Goal: Transaction & Acquisition: Obtain resource

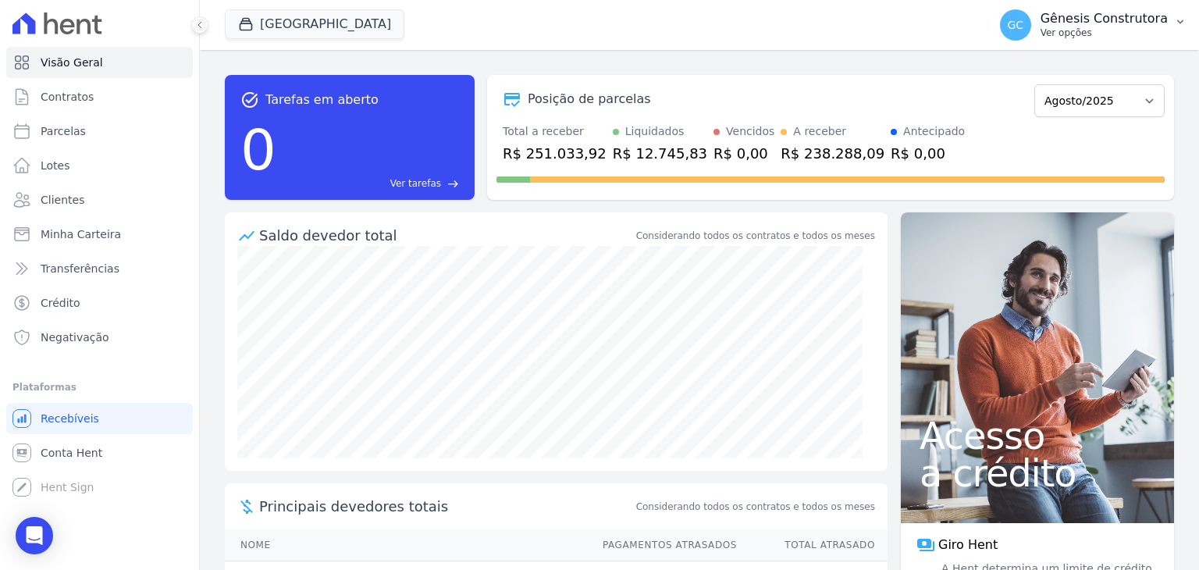
click at [1115, 10] on div "GC Gênesis Construtora Ver opções" at bounding box center [1084, 24] width 168 height 31
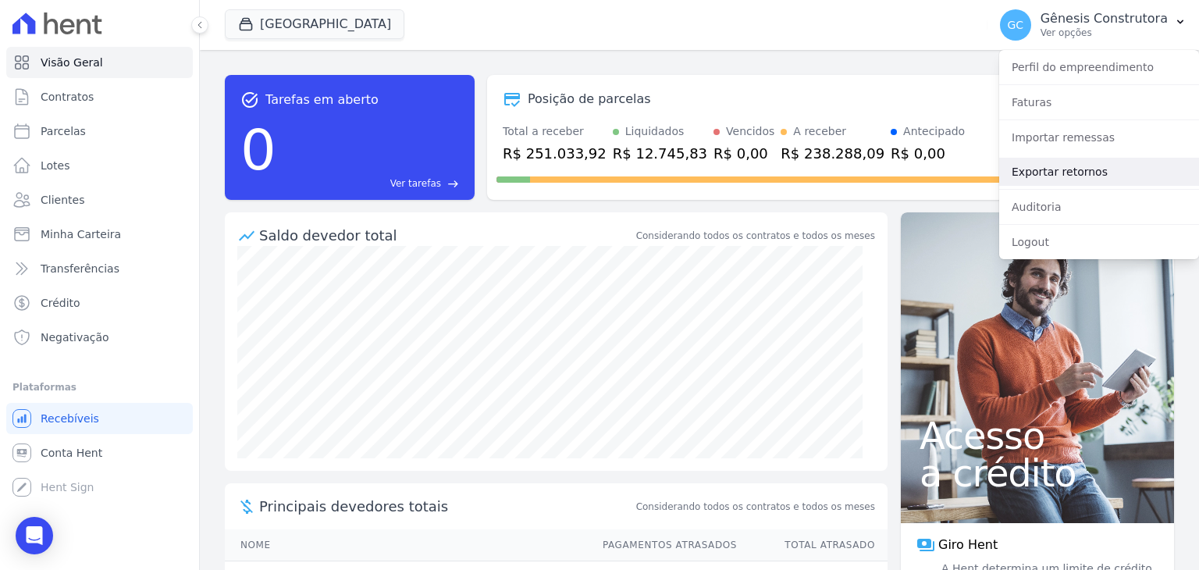
click at [1068, 163] on link "Exportar retornos" at bounding box center [1099, 172] width 200 height 28
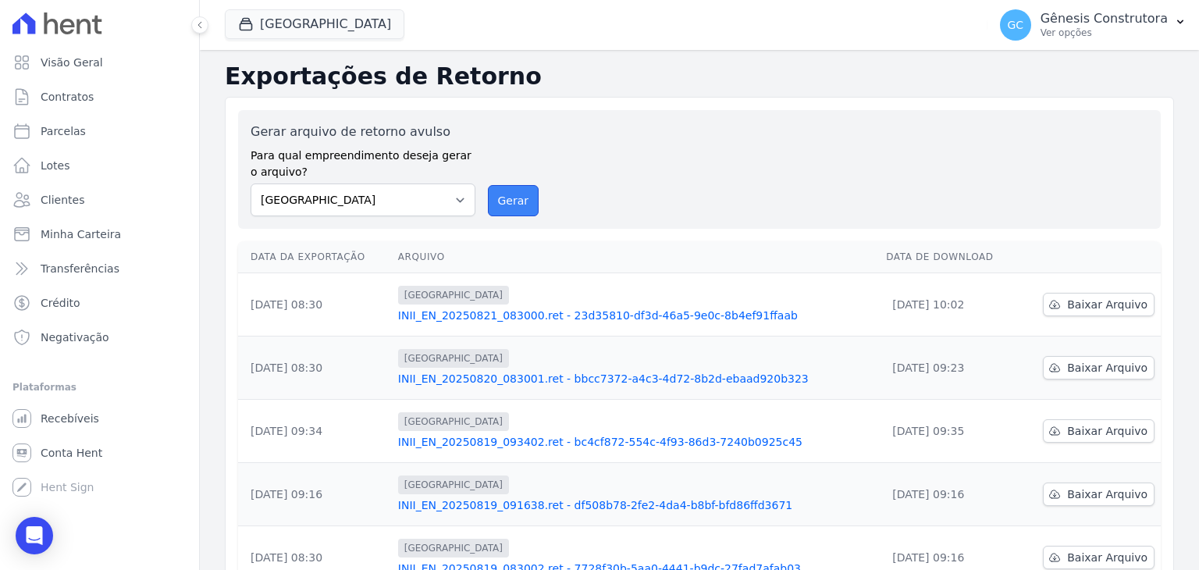
click at [494, 201] on button "Gerar" at bounding box center [514, 200] width 52 height 31
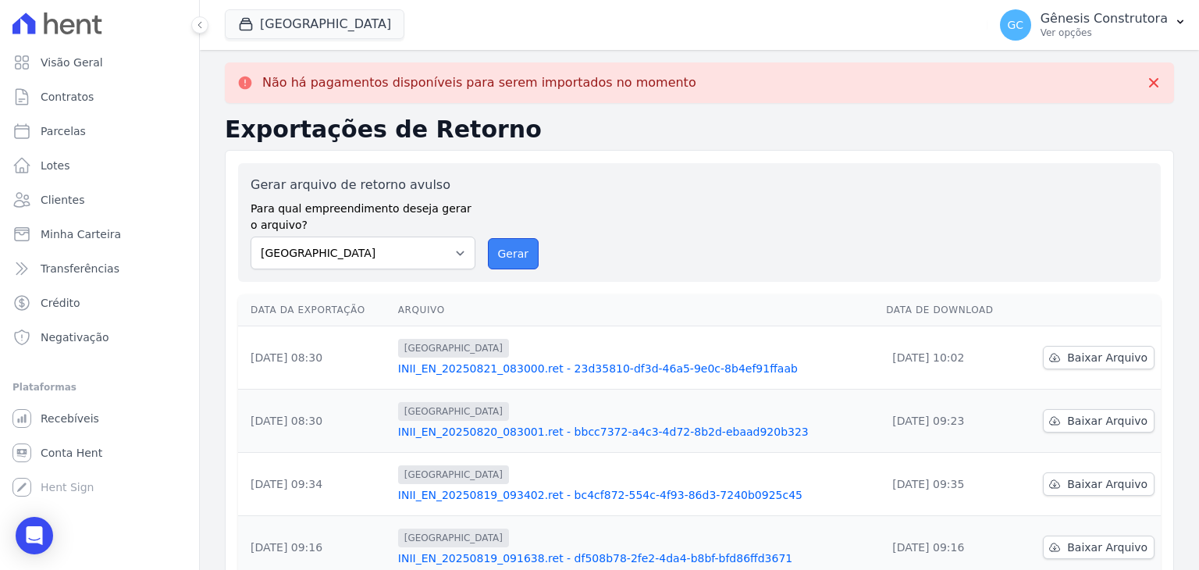
click at [490, 266] on button "Gerar" at bounding box center [514, 253] width 52 height 31
click at [1055, 26] on div "GC Gênesis Construtora Ver opções" at bounding box center [1084, 24] width 168 height 31
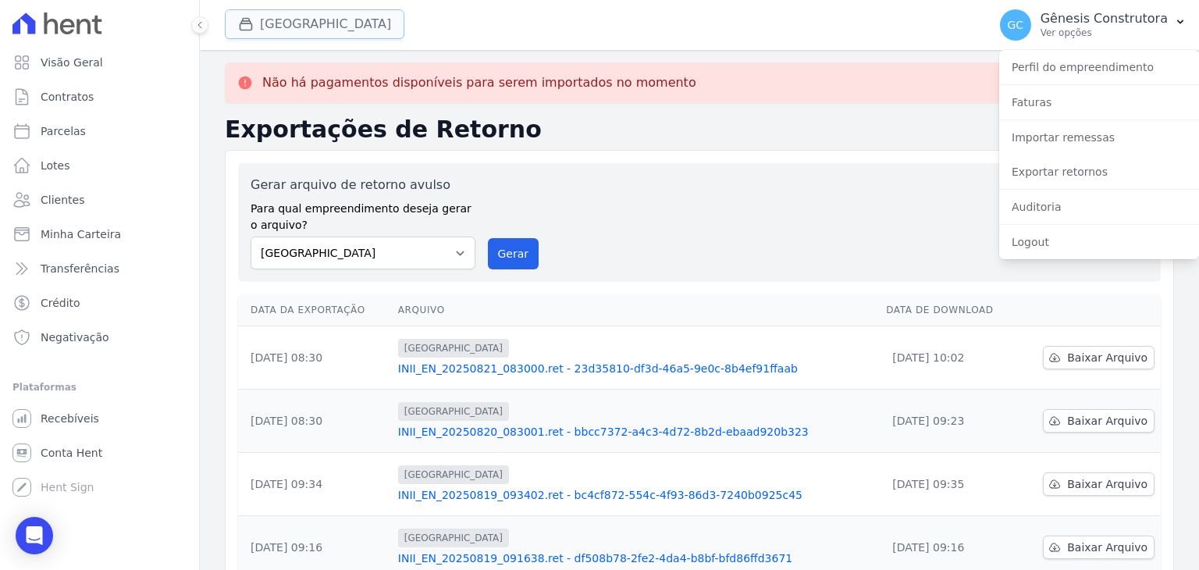
click at [322, 13] on button "[GEOGRAPHIC_DATA]" at bounding box center [315, 24] width 180 height 30
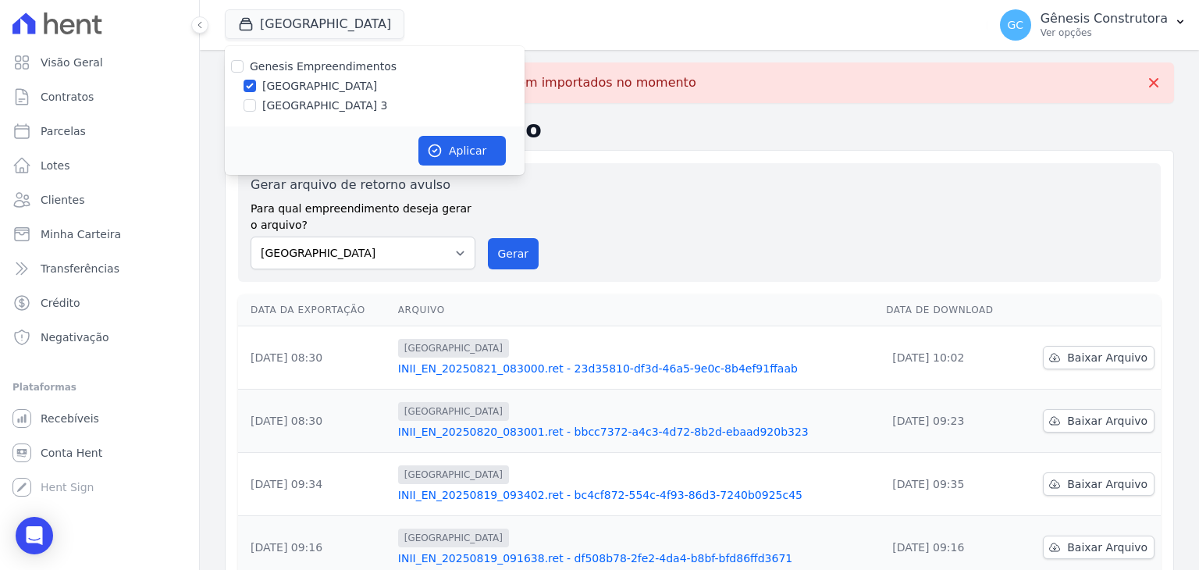
click at [319, 107] on label "[GEOGRAPHIC_DATA] 3" at bounding box center [325, 106] width 126 height 16
click at [256, 107] on input "[GEOGRAPHIC_DATA] 3" at bounding box center [250, 105] width 12 height 12
checkbox input "true"
click at [317, 79] on label "[GEOGRAPHIC_DATA]" at bounding box center [319, 86] width 115 height 16
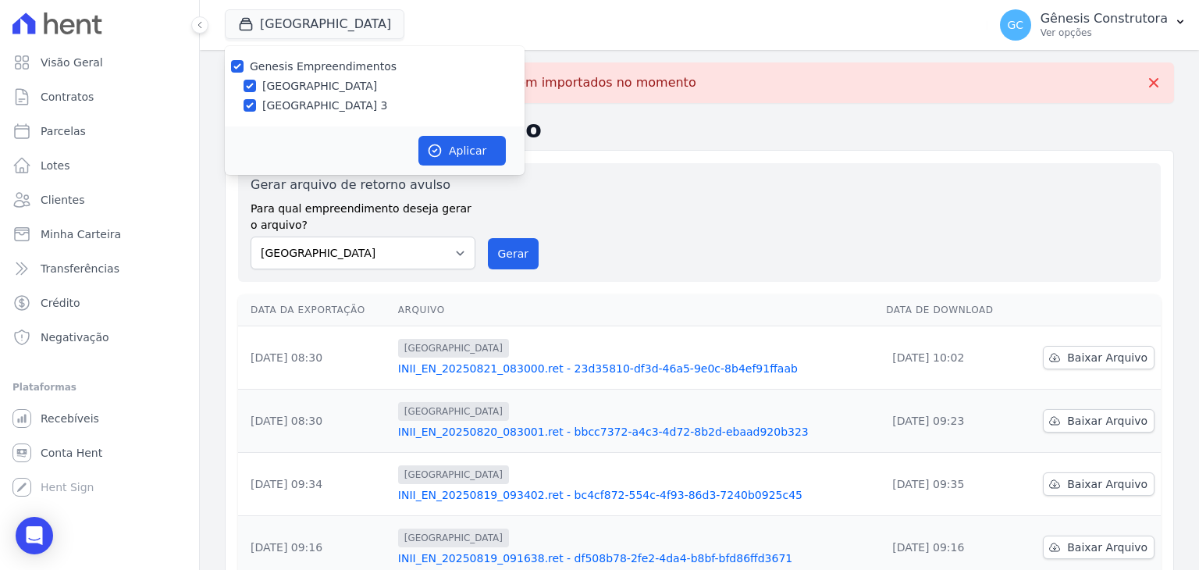
click at [256, 80] on input "[GEOGRAPHIC_DATA]" at bounding box center [250, 86] width 12 height 12
checkbox input "false"
click at [434, 146] on icon "button" at bounding box center [435, 151] width 16 height 16
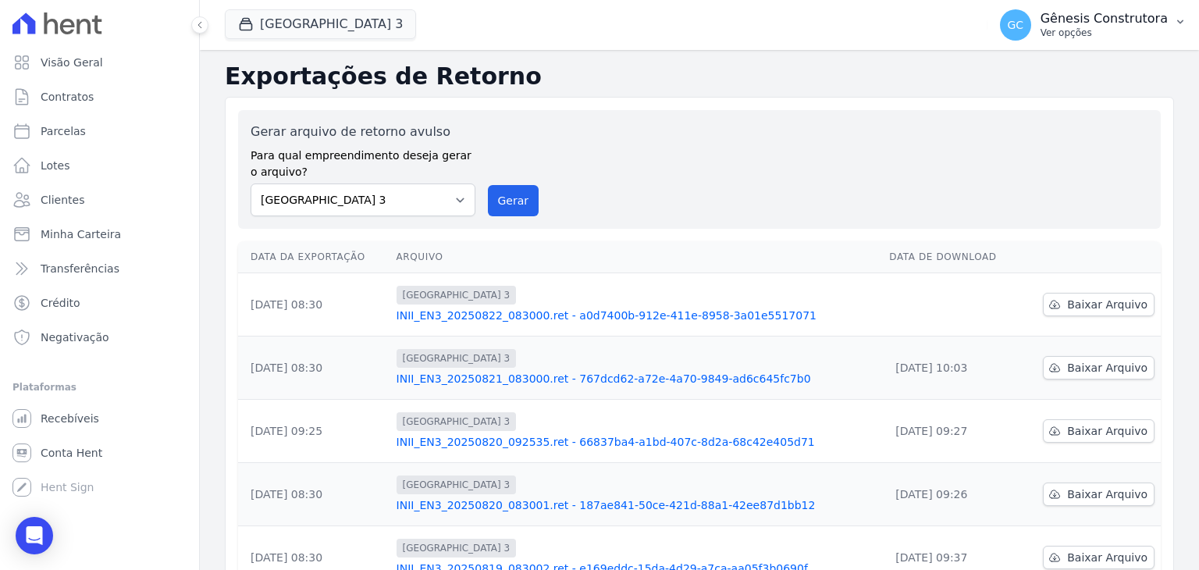
click at [1102, 35] on p "Ver opções" at bounding box center [1104, 33] width 127 height 12
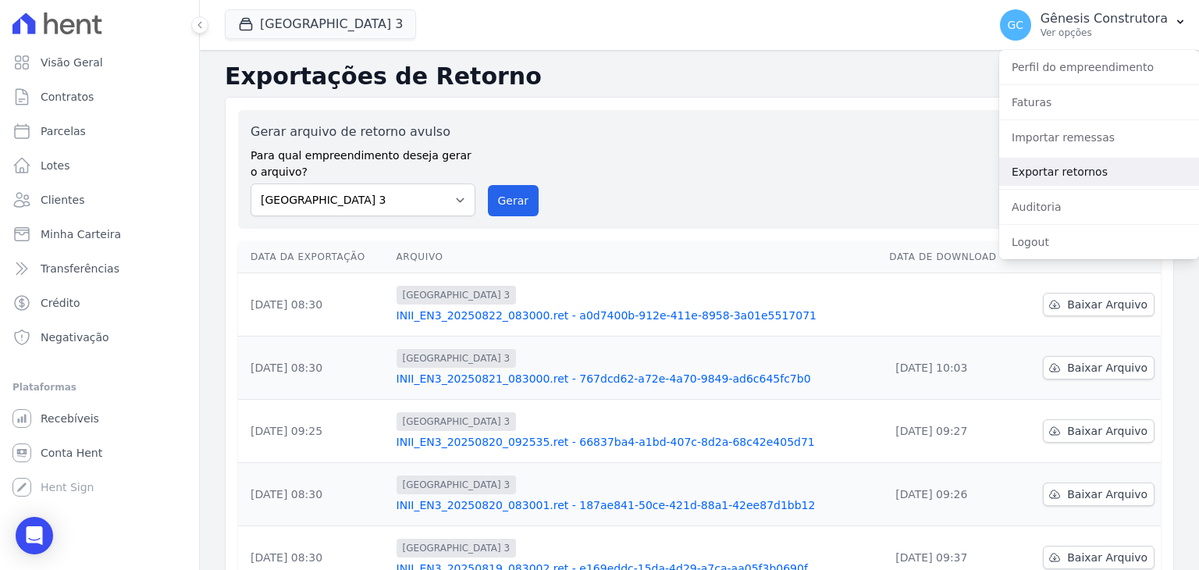
click at [1087, 169] on link "Exportar retornos" at bounding box center [1099, 172] width 200 height 28
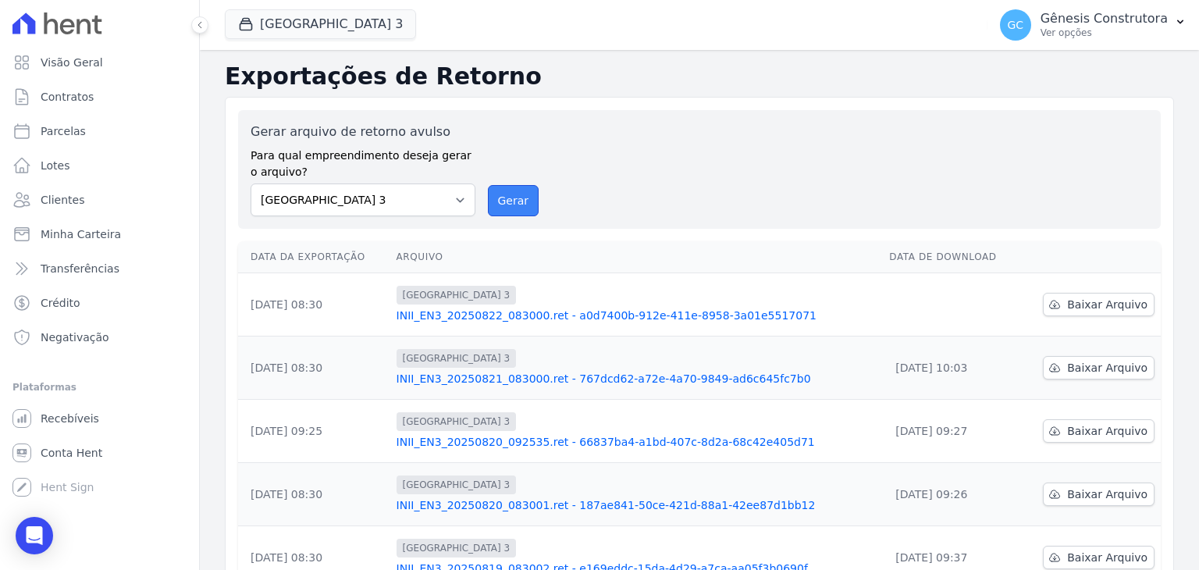
click at [521, 205] on button "Gerar" at bounding box center [514, 200] width 52 height 31
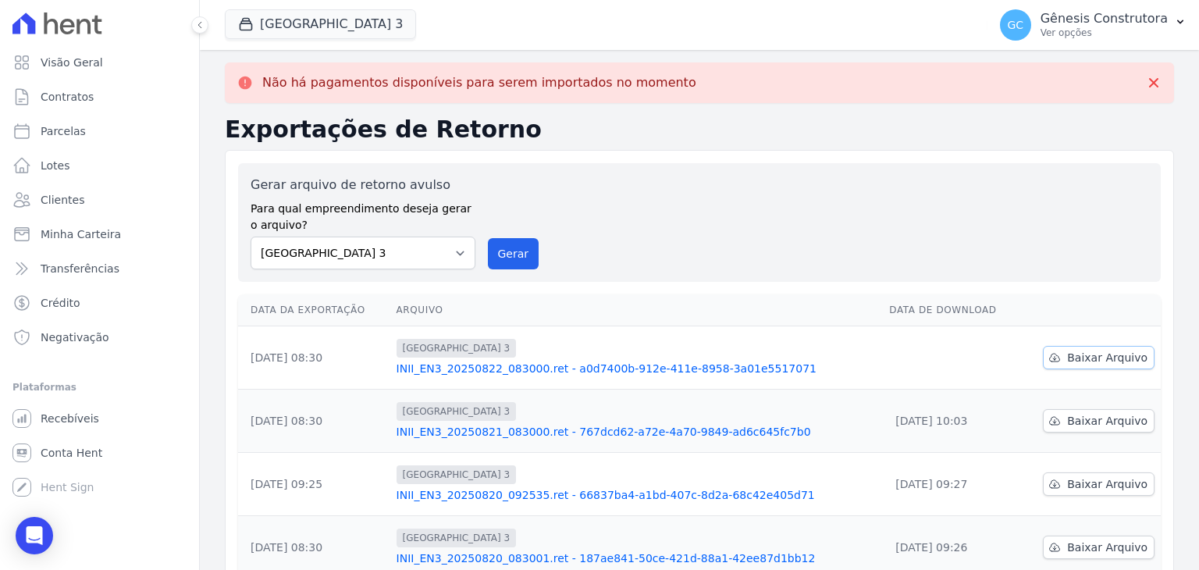
click at [1067, 360] on span "Baixar Arquivo" at bounding box center [1107, 358] width 80 height 16
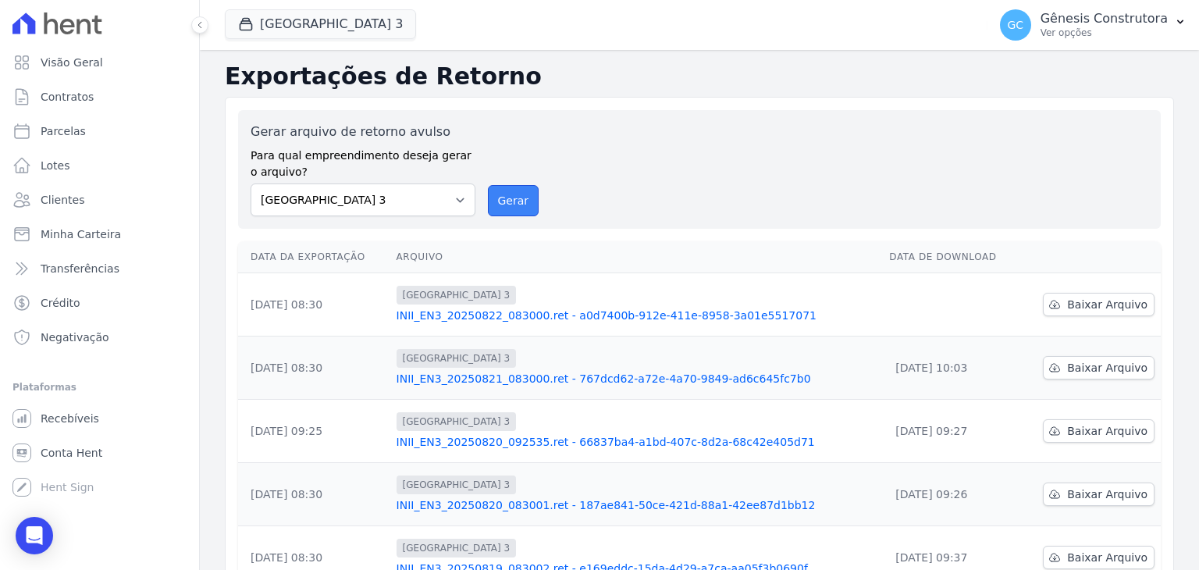
click at [498, 202] on button "Gerar" at bounding box center [514, 200] width 52 height 31
drag, startPoint x: 521, startPoint y: 200, endPoint x: 662, endPoint y: 130, distance: 157.8
click at [521, 200] on button "Gerar" at bounding box center [514, 200] width 52 height 31
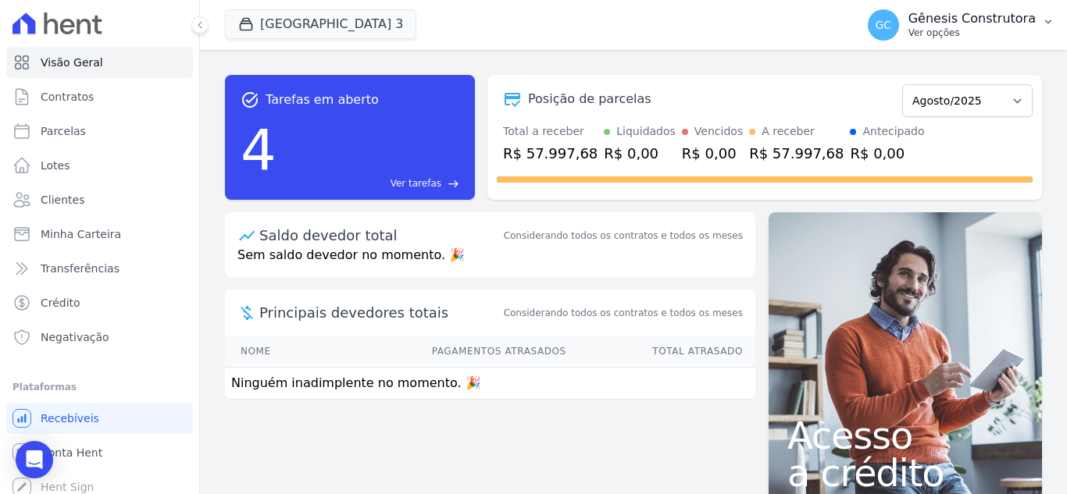
click at [947, 28] on p "Ver opções" at bounding box center [971, 33] width 127 height 12
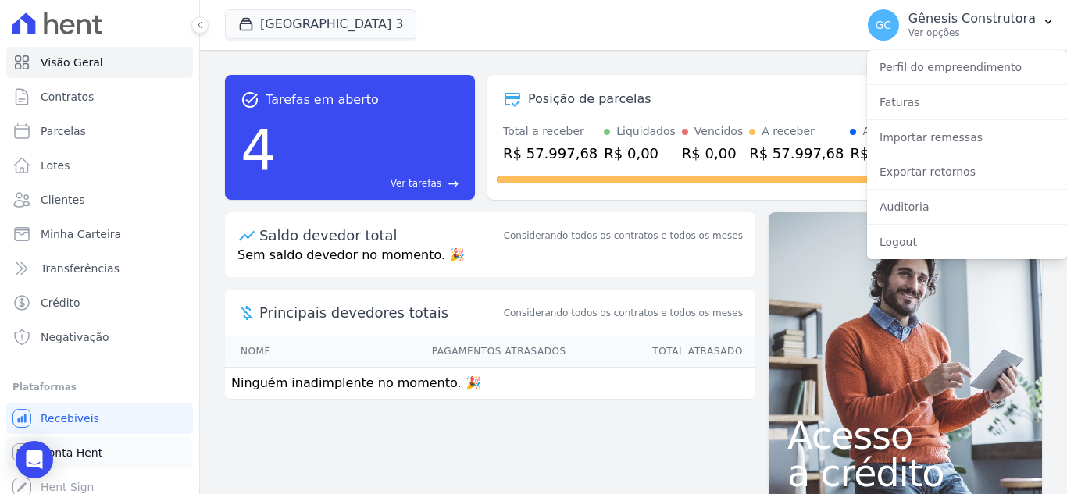
click at [94, 449] on span "Conta Hent" at bounding box center [72, 453] width 62 height 16
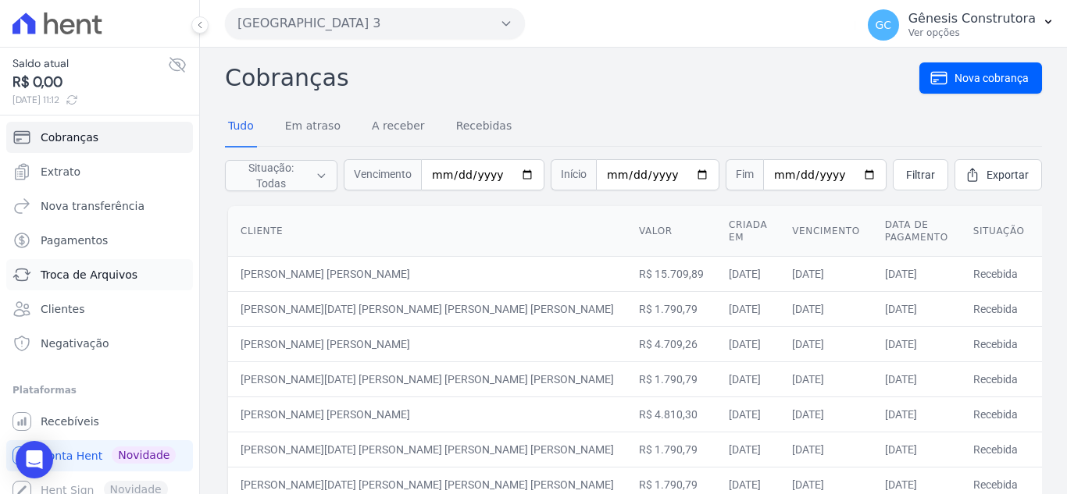
click at [94, 281] on span "Troca de Arquivos" at bounding box center [89, 275] width 97 height 16
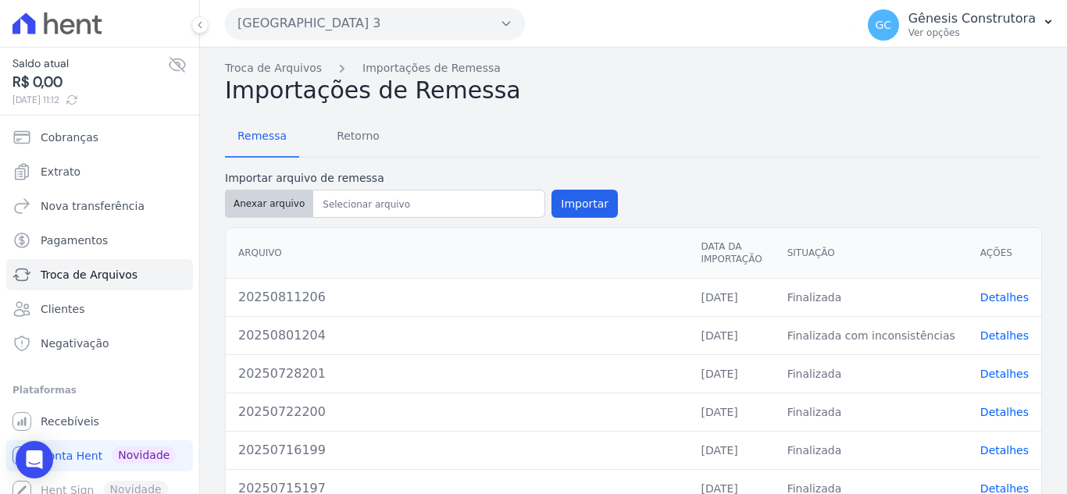
click at [293, 208] on button "Anexar arquivo" at bounding box center [269, 204] width 88 height 28
type input "20250822209"
click at [551, 201] on button "Importar" at bounding box center [584, 204] width 66 height 28
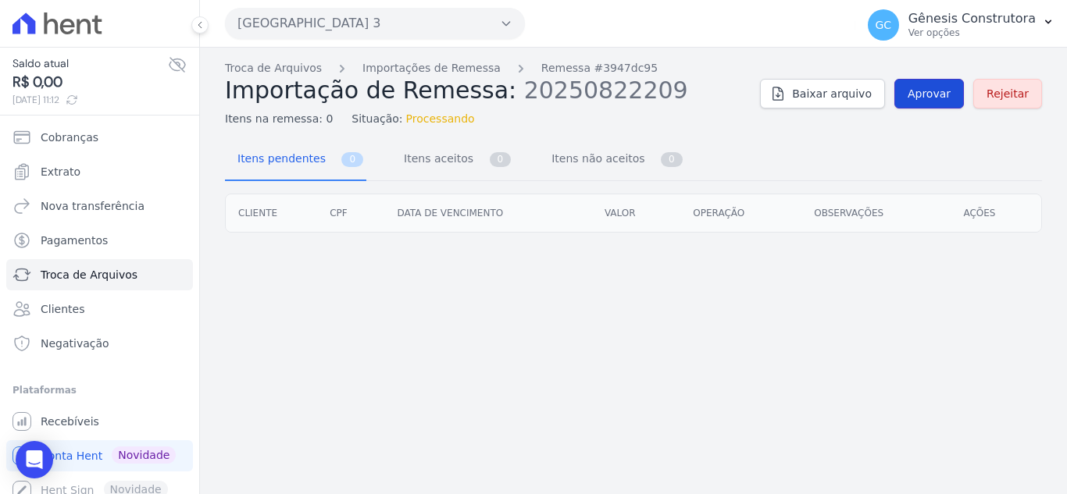
click at [935, 94] on span "Aprovar" at bounding box center [928, 94] width 43 height 16
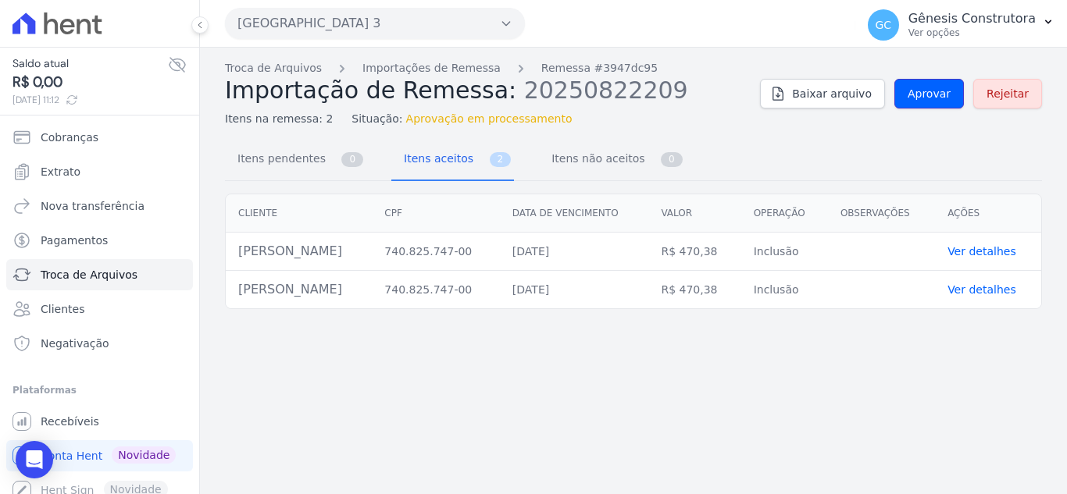
click at [935, 94] on span "Aprovar" at bounding box center [928, 94] width 43 height 16
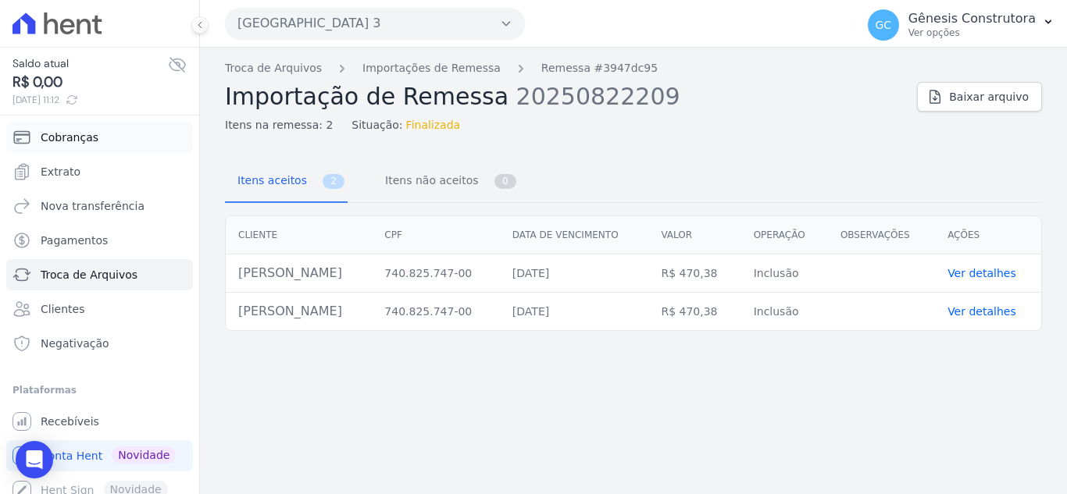
click at [115, 141] on link "Cobranças" at bounding box center [99, 137] width 187 height 31
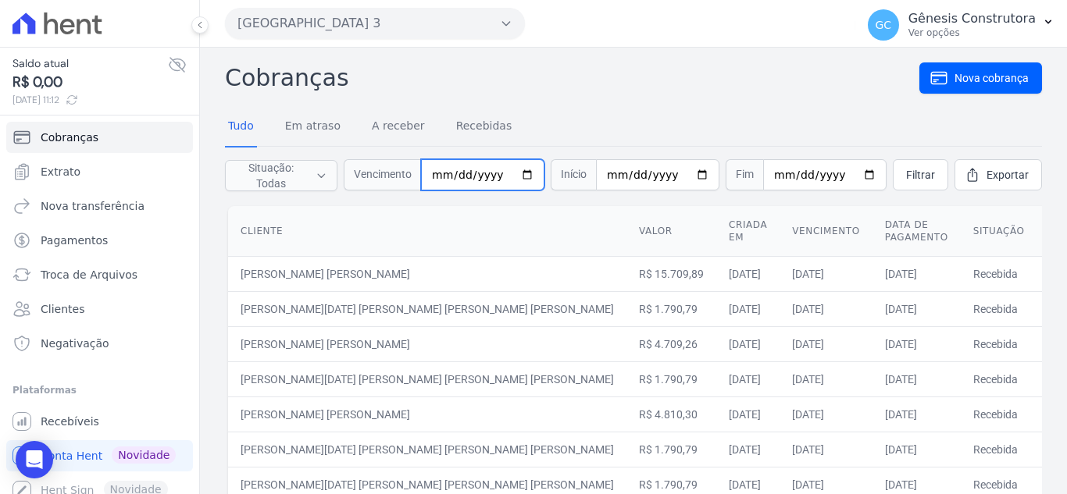
click at [439, 179] on input "date" at bounding box center [482, 174] width 123 height 31
click at [486, 176] on input "0025-08-25" at bounding box center [482, 174] width 123 height 31
click at [497, 175] on input "252025-08-25" at bounding box center [482, 174] width 123 height 31
click at [490, 169] on input "252025-08-25" at bounding box center [482, 174] width 123 height 31
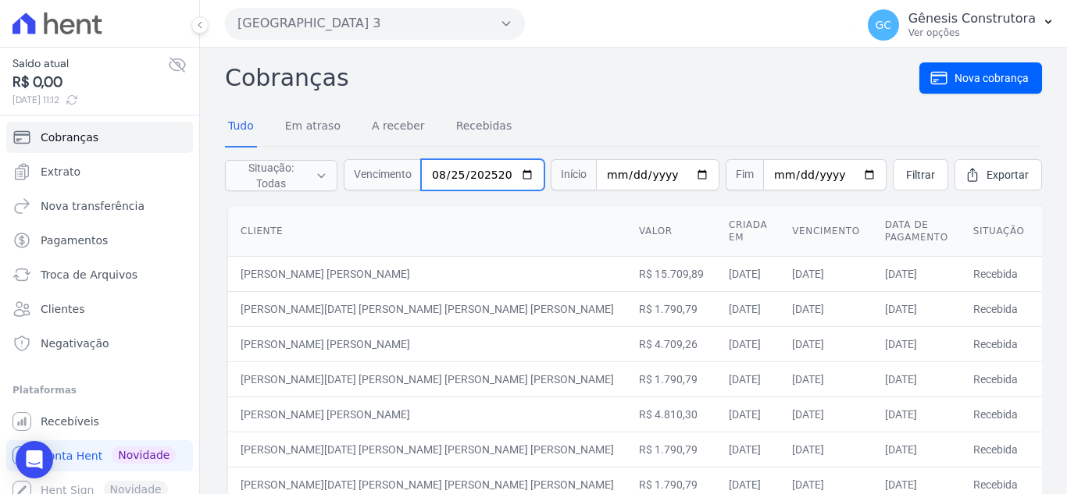
click at [533, 167] on input "202520-08-25" at bounding box center [482, 174] width 123 height 31
click at [532, 178] on input "202520-08-25" at bounding box center [482, 174] width 123 height 31
drag, startPoint x: 504, startPoint y: 183, endPoint x: 495, endPoint y: 177, distance: 10.6
click at [504, 183] on input "202520-08-25" at bounding box center [482, 174] width 123 height 31
click at [493, 174] on input "202520-08-25" at bounding box center [482, 174] width 123 height 31
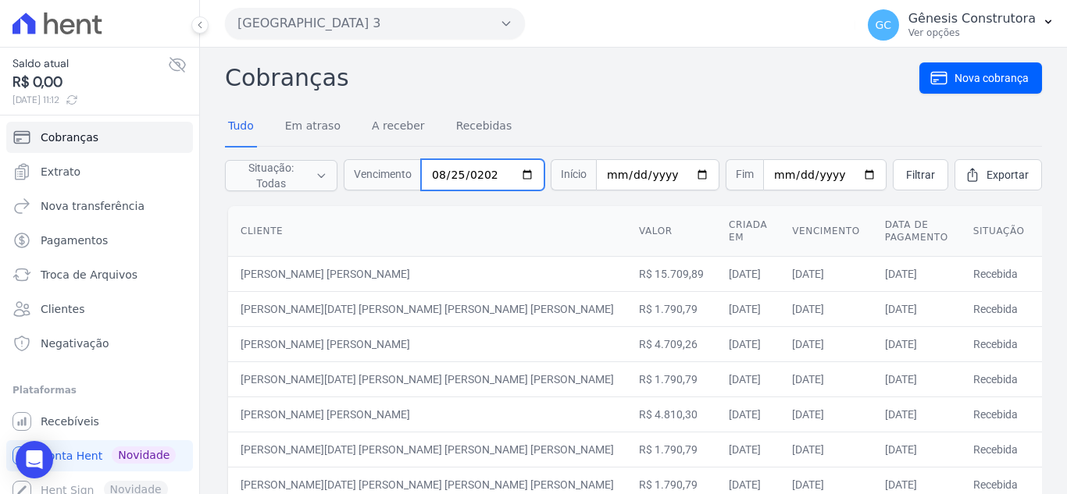
type input "[DATE]"
click at [563, 134] on nav "Tudo Em atraso A receber Recebidas" at bounding box center [633, 127] width 817 height 39
click at [906, 174] on span "Filtrar" at bounding box center [920, 175] width 29 height 16
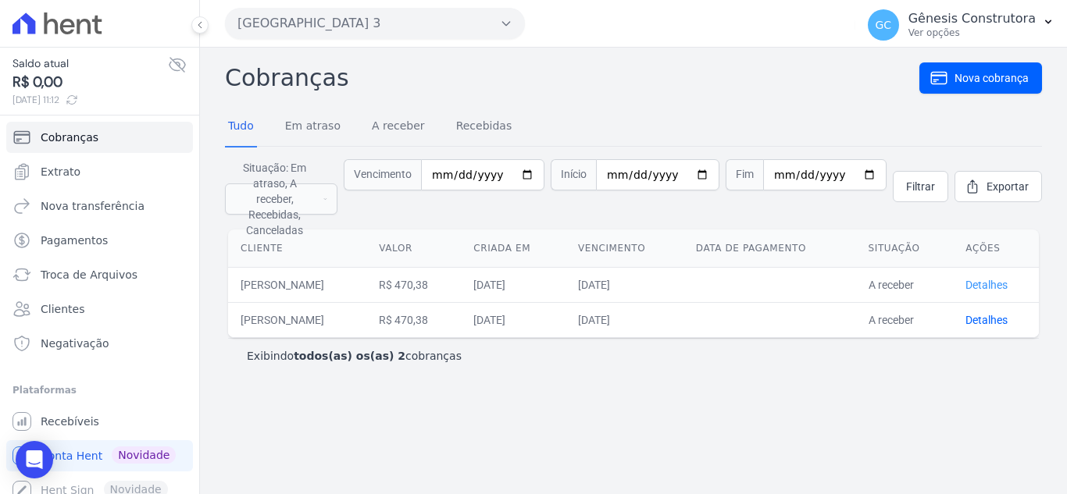
click at [993, 279] on link "Detalhes" at bounding box center [986, 285] width 42 height 12
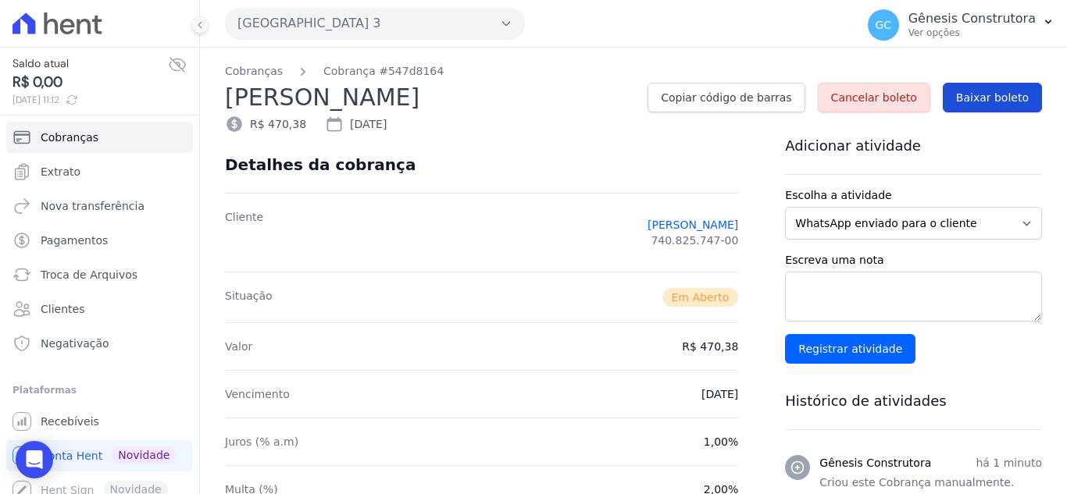
click at [980, 92] on span "Baixar boleto" at bounding box center [992, 98] width 73 height 16
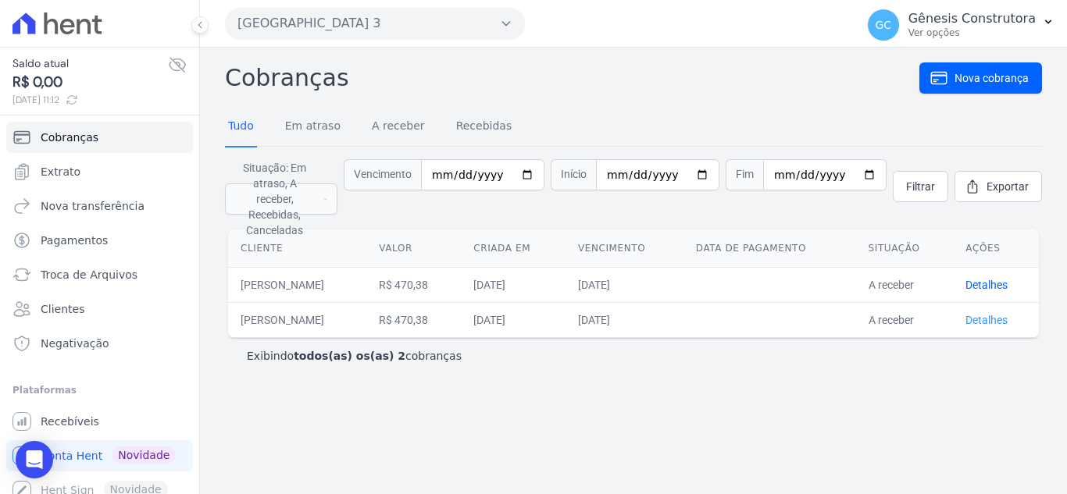
click at [987, 314] on link "Detalhes" at bounding box center [986, 320] width 42 height 12
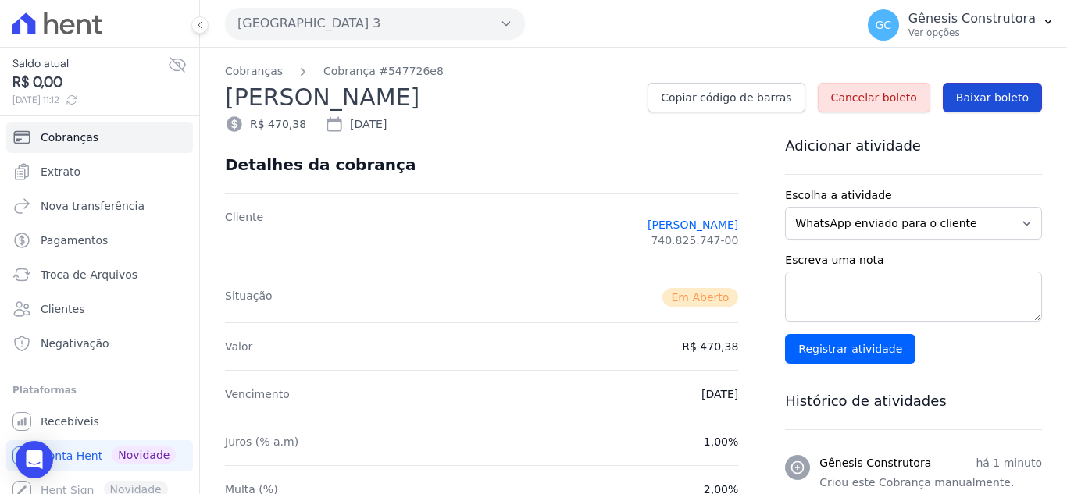
click at [966, 107] on link "Baixar boleto" at bounding box center [991, 98] width 99 height 30
